Goal: Task Accomplishment & Management: Manage account settings

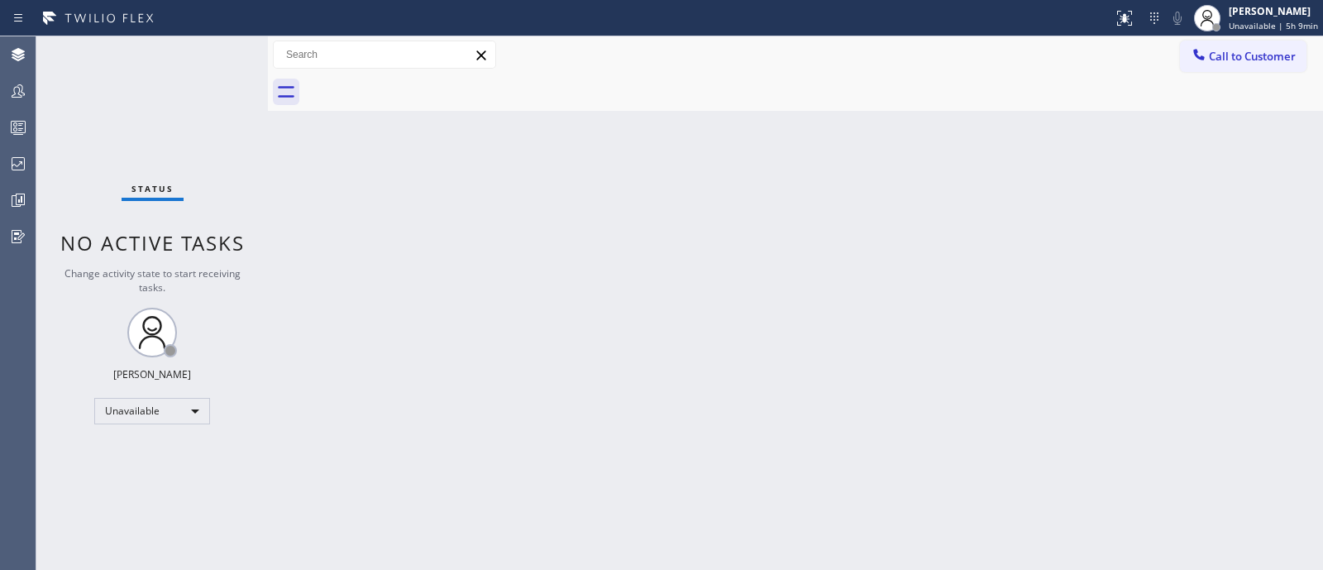
click at [1238, 374] on div "Back to Dashboard Change Sender ID Customers Technicians Select a contact Outbo…" at bounding box center [795, 302] width 1055 height 533
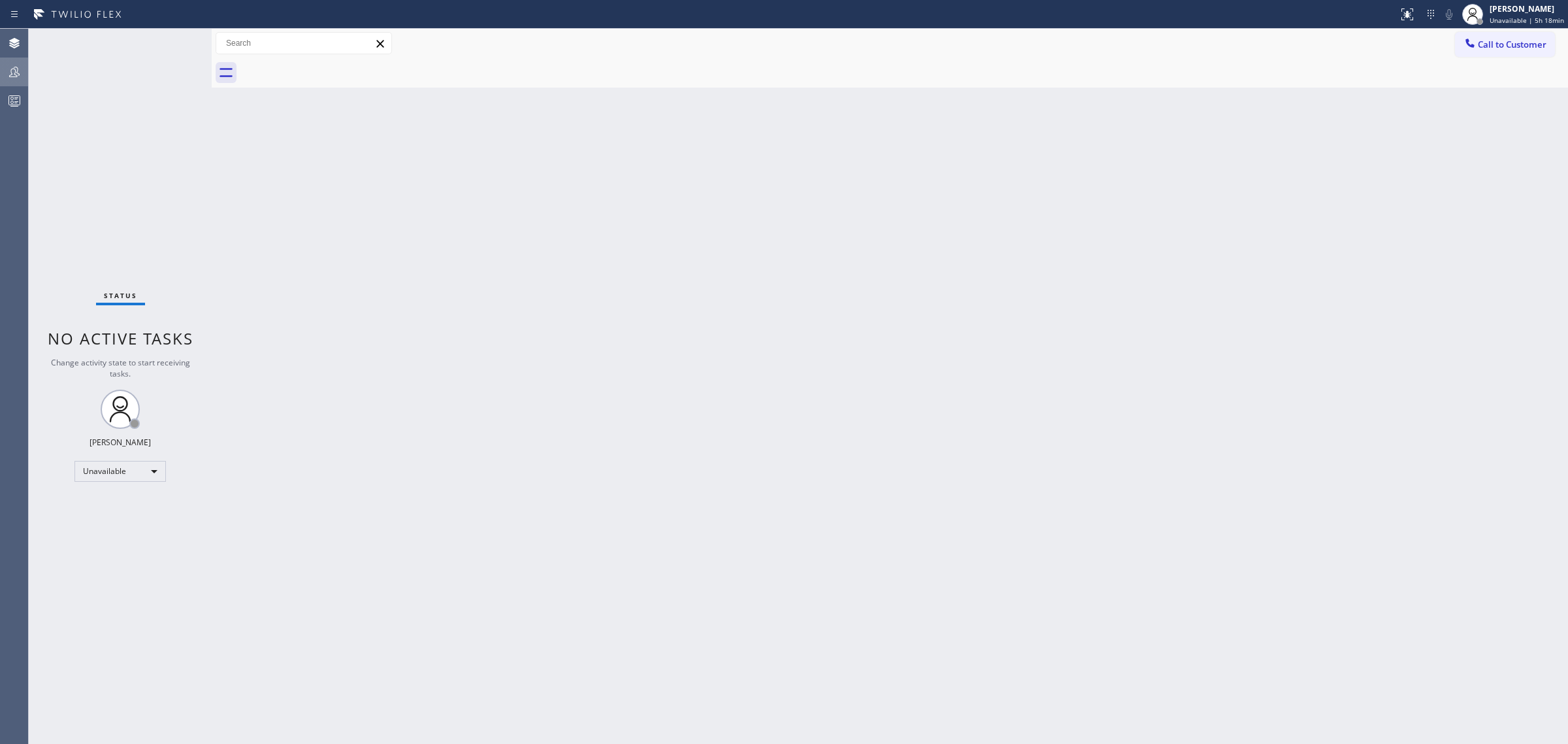
click at [5, 69] on div at bounding box center [14, 72] width 28 height 16
click at [2, 85] on button "Teams" at bounding box center [14, 72] width 28 height 28
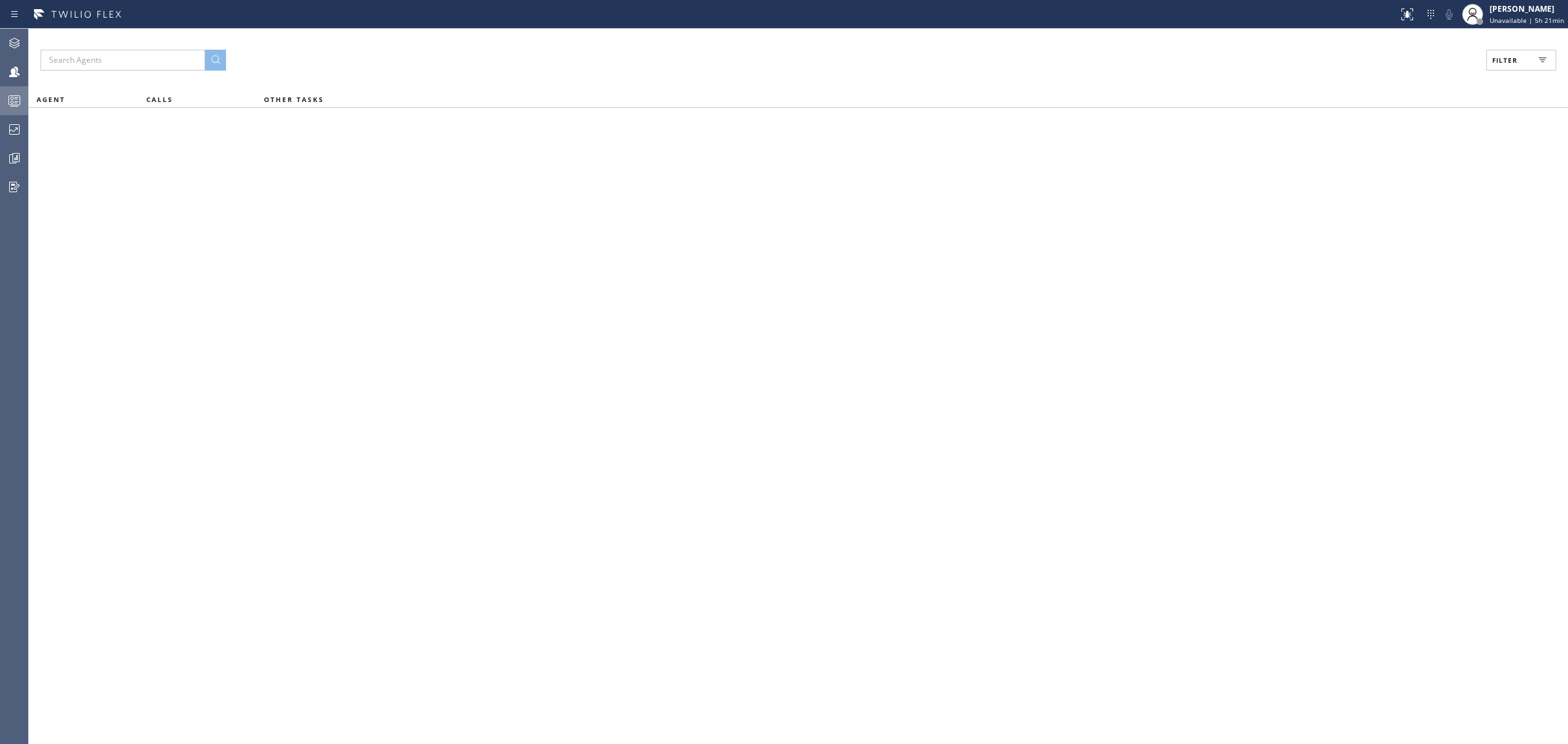
click at [3, 100] on div at bounding box center [14, 100] width 28 height 16
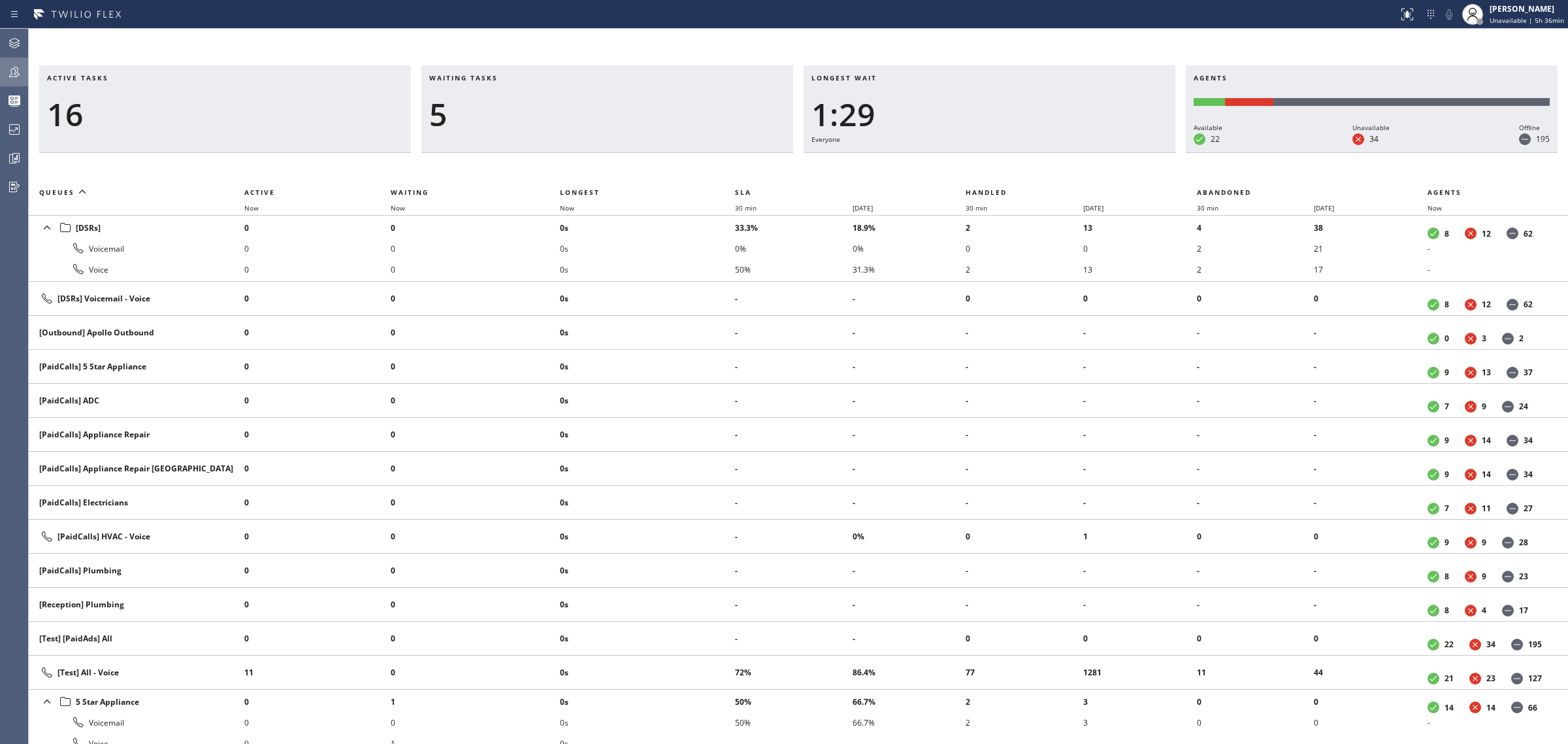
click at [21, 72] on icon at bounding box center [14, 72] width 16 height 16
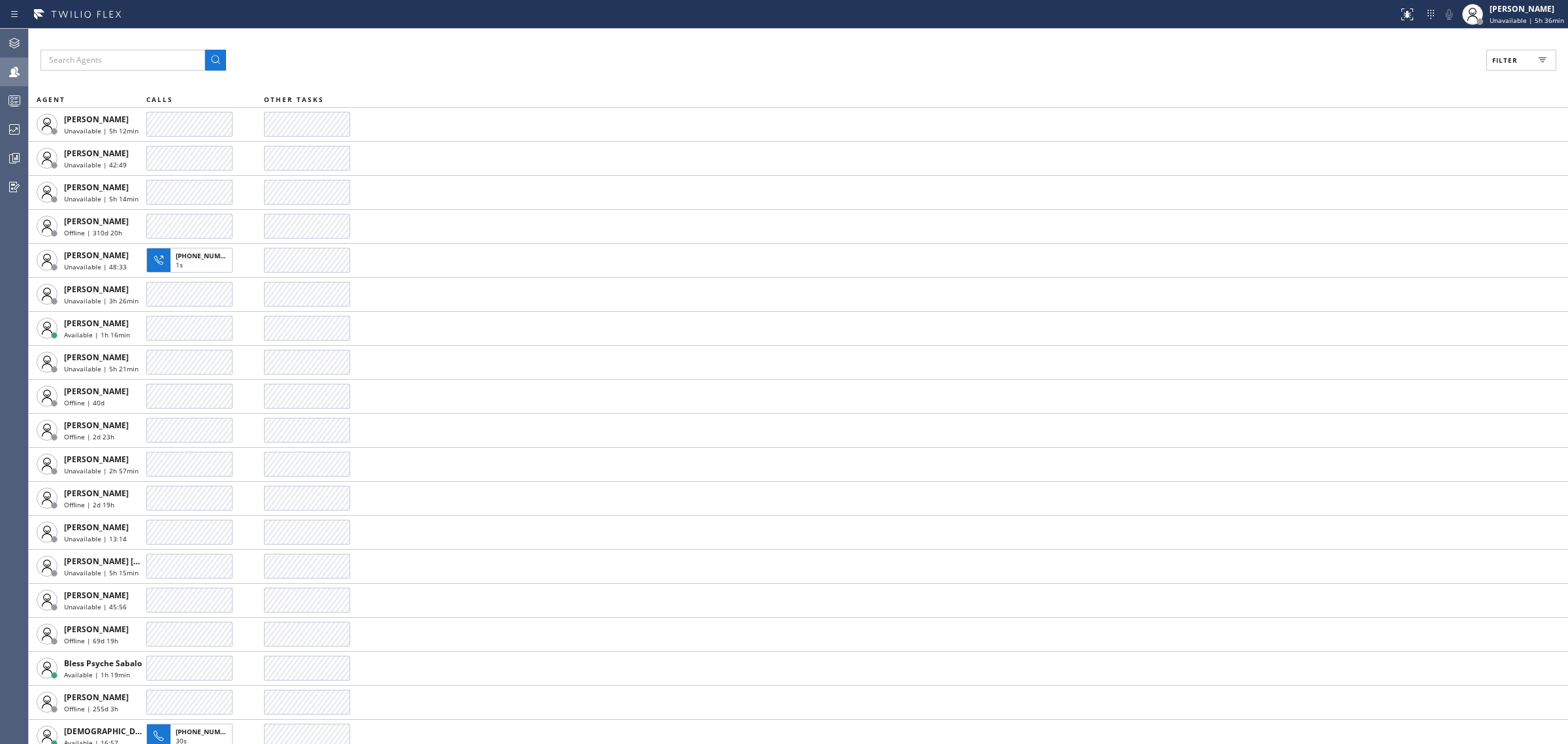
click at [1547, 55] on icon at bounding box center [1543, 60] width 16 height 16
click at [1389, 145] on div "Available" at bounding box center [1464, 154] width 209 height 21
click at [1374, 154] on input "Available" at bounding box center [1378, 154] width 16 height 16
checkbox input "true"
click at [1488, 80] on button "Apply" at bounding box center [1488, 74] width 47 height 18
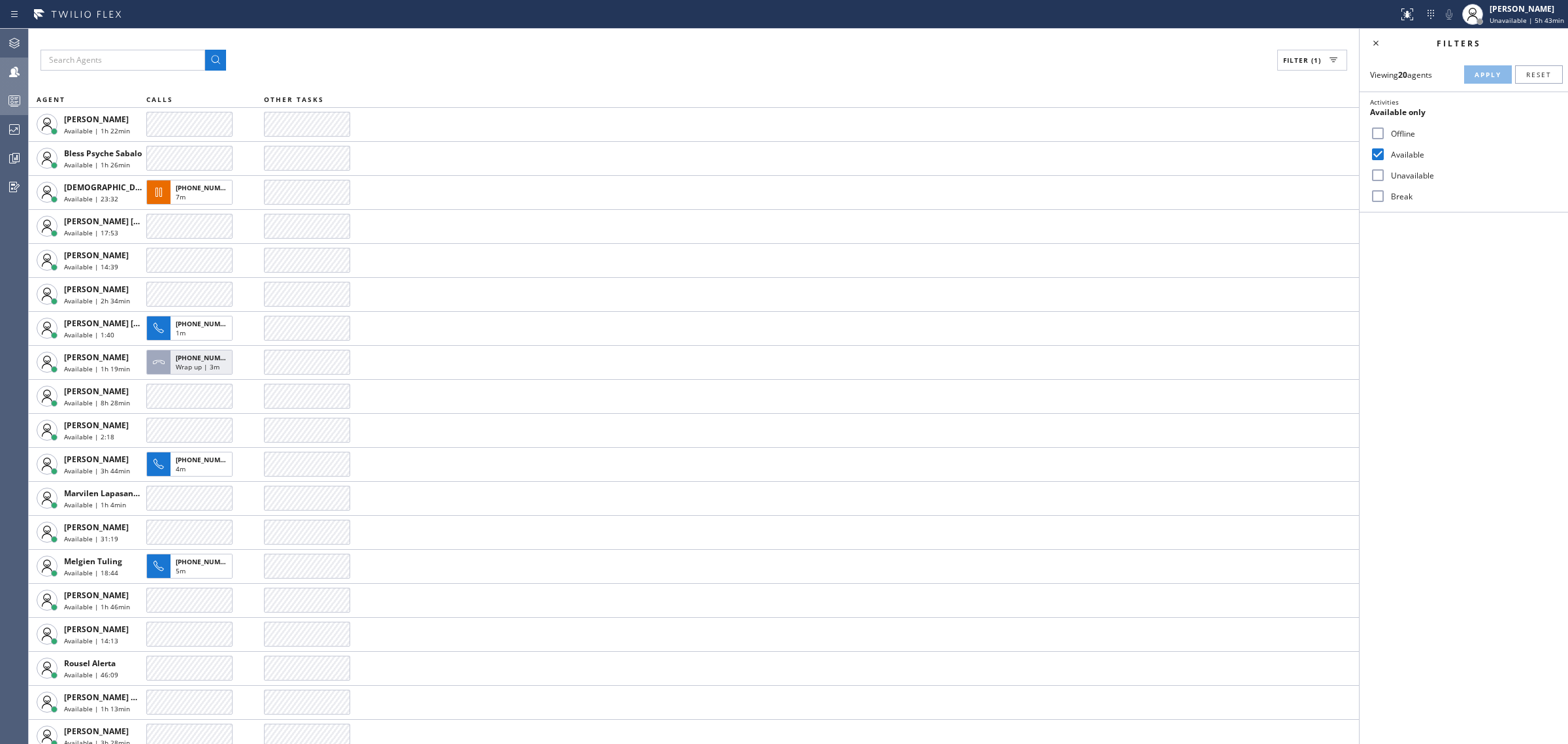
click at [9, 99] on icon at bounding box center [14, 100] width 16 height 16
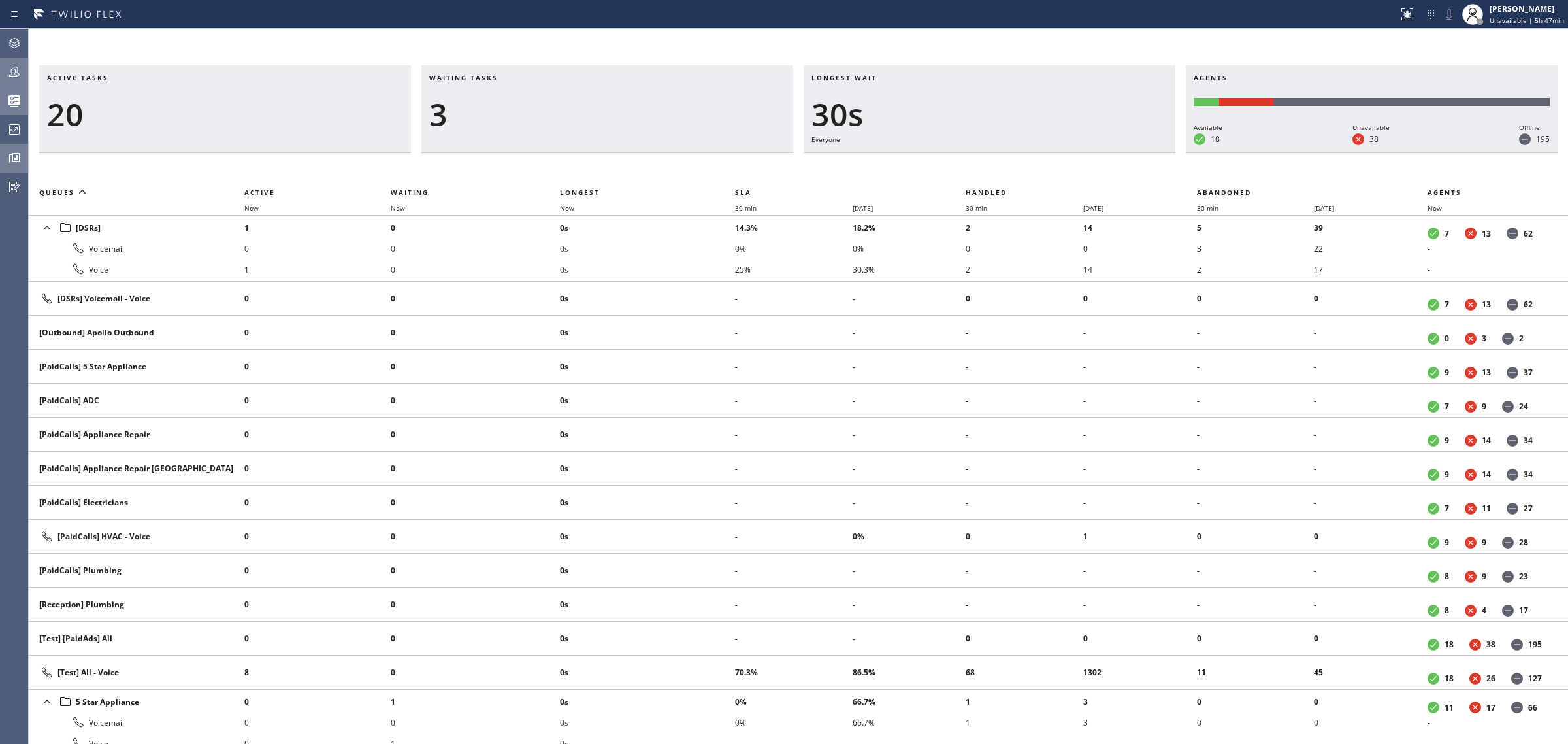
click at [21, 145] on div at bounding box center [14, 158] width 28 height 26
